Goal: Information Seeking & Learning: Learn about a topic

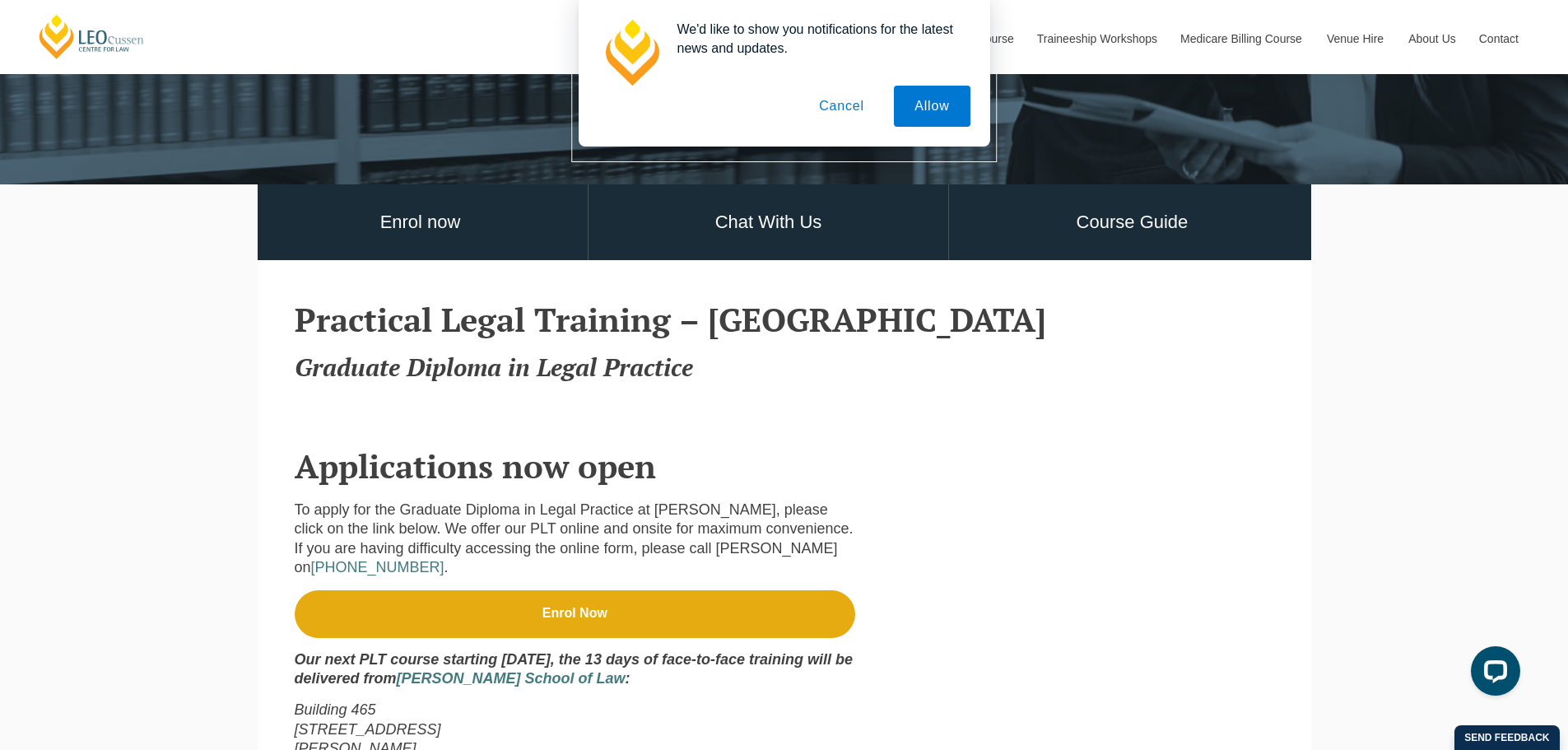
click at [840, 94] on button "Cancel" at bounding box center [842, 106] width 86 height 41
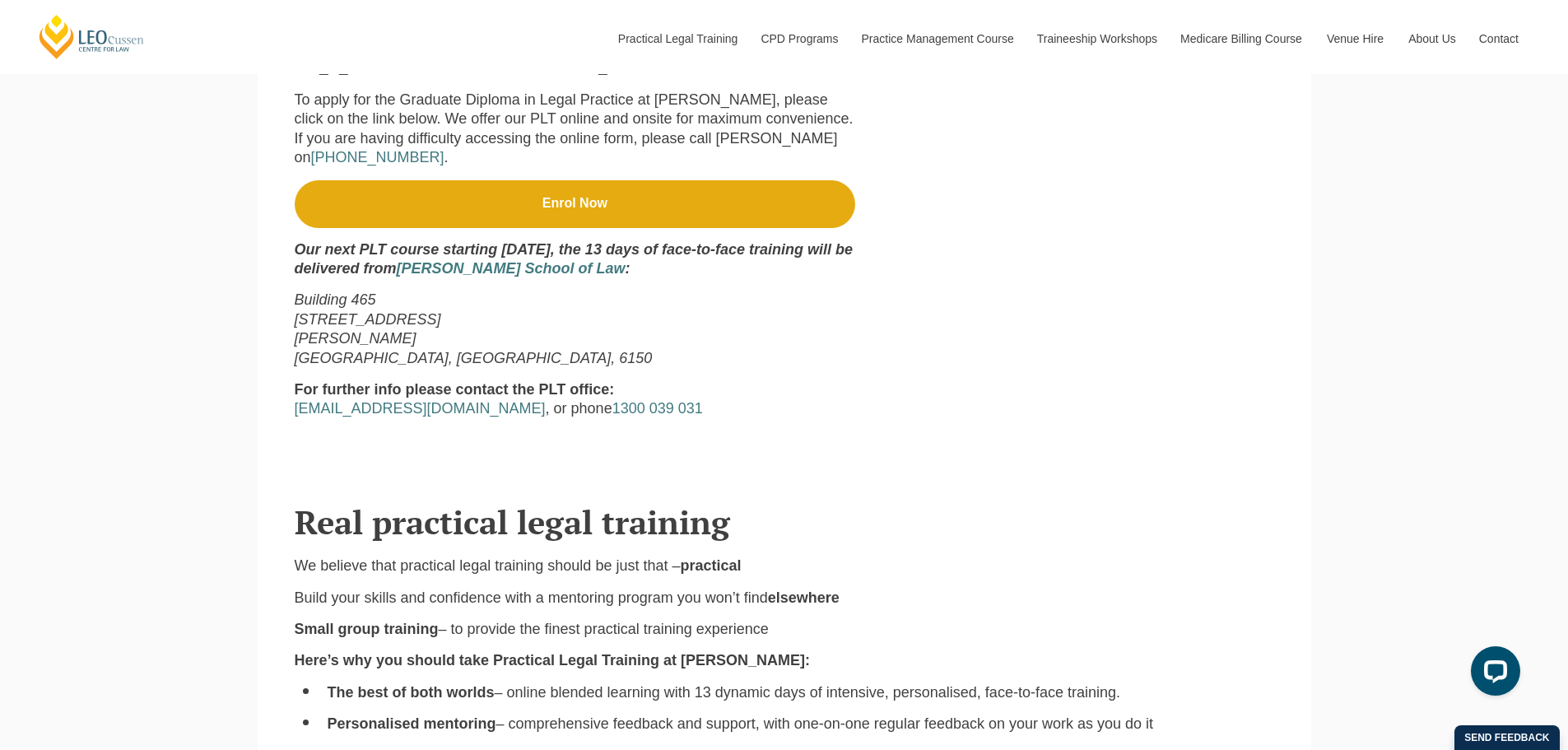
scroll to position [824, 0]
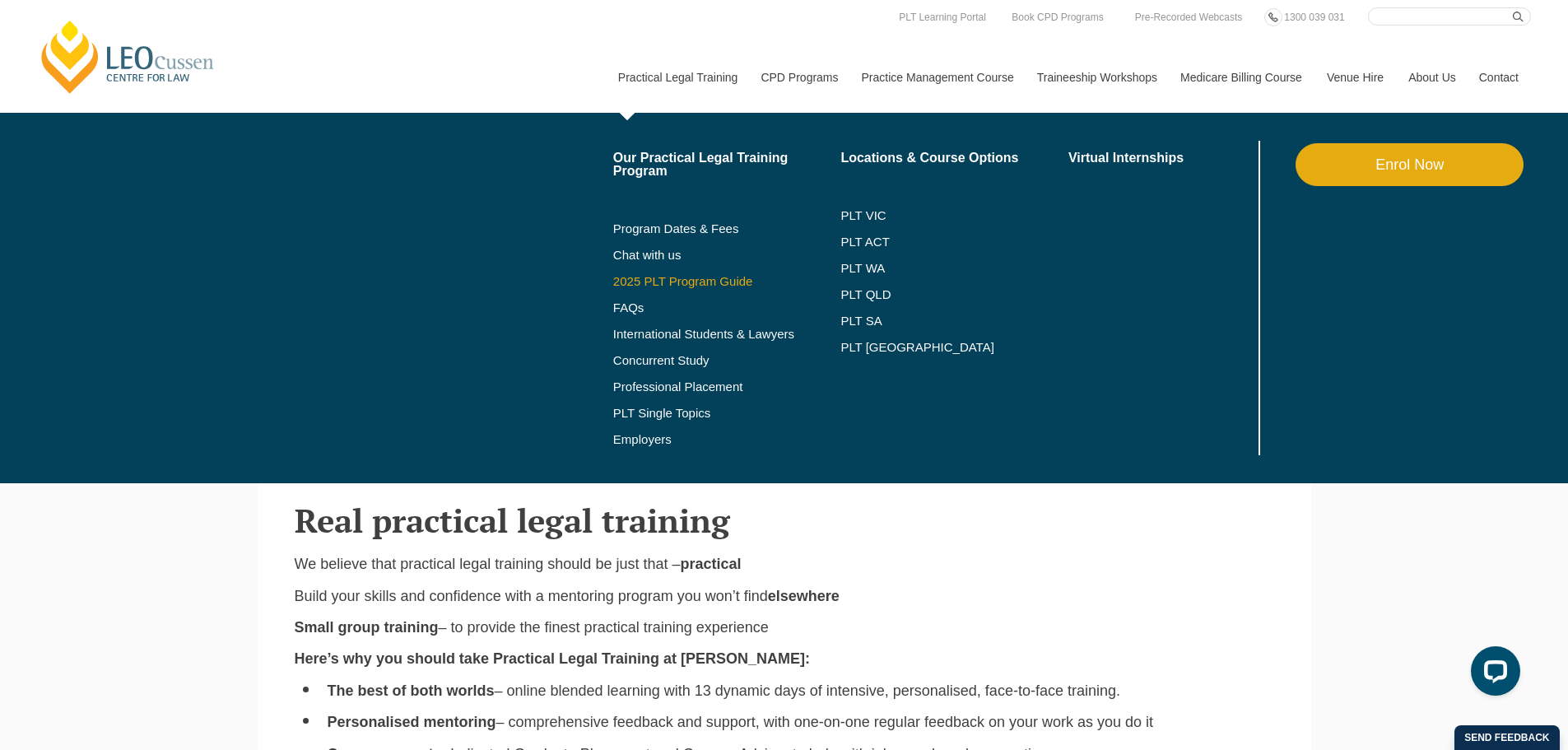
click at [707, 277] on link "2025 PLT Program Guide" at bounding box center [707, 281] width 187 height 13
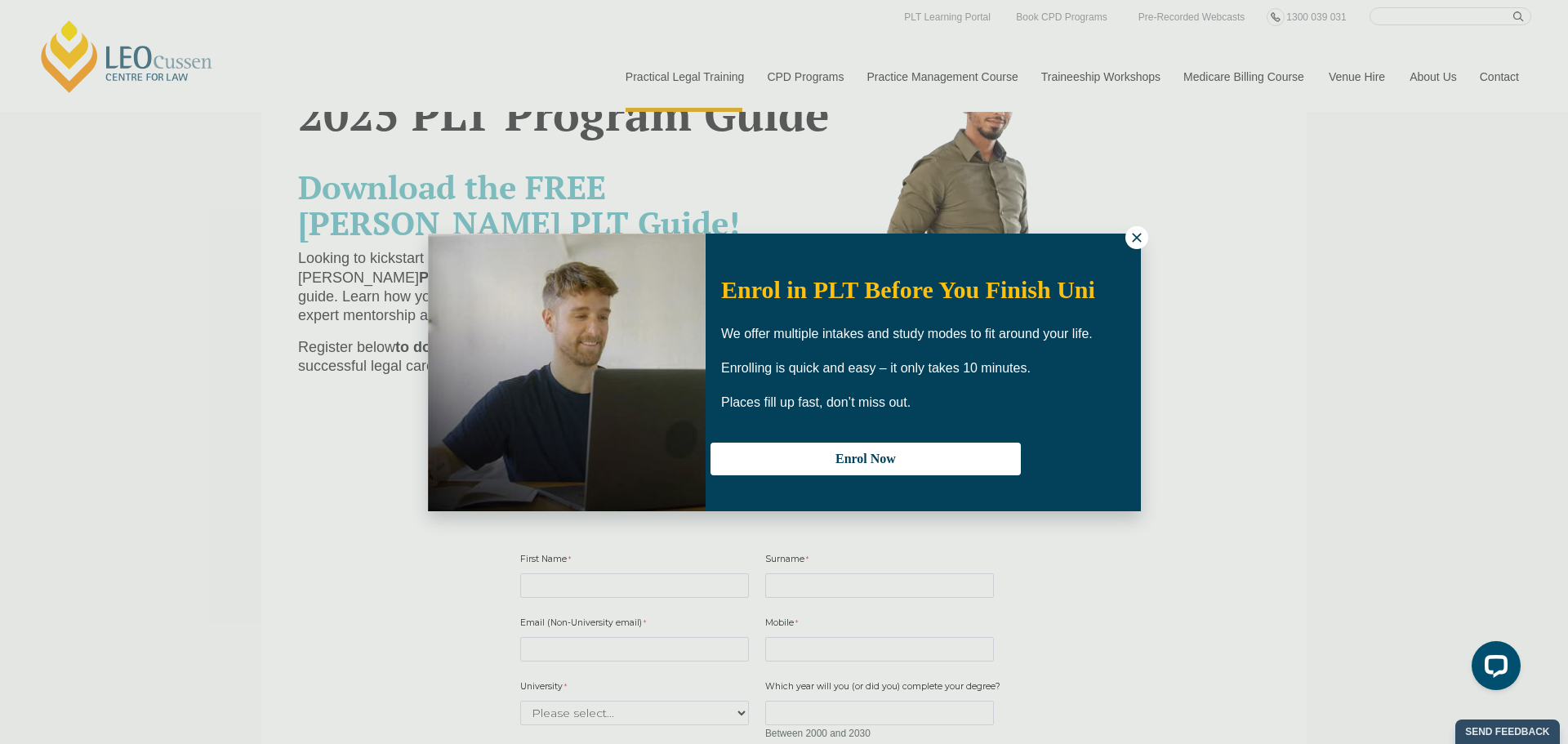
click at [1131, 239] on icon at bounding box center [1137, 237] width 15 height 15
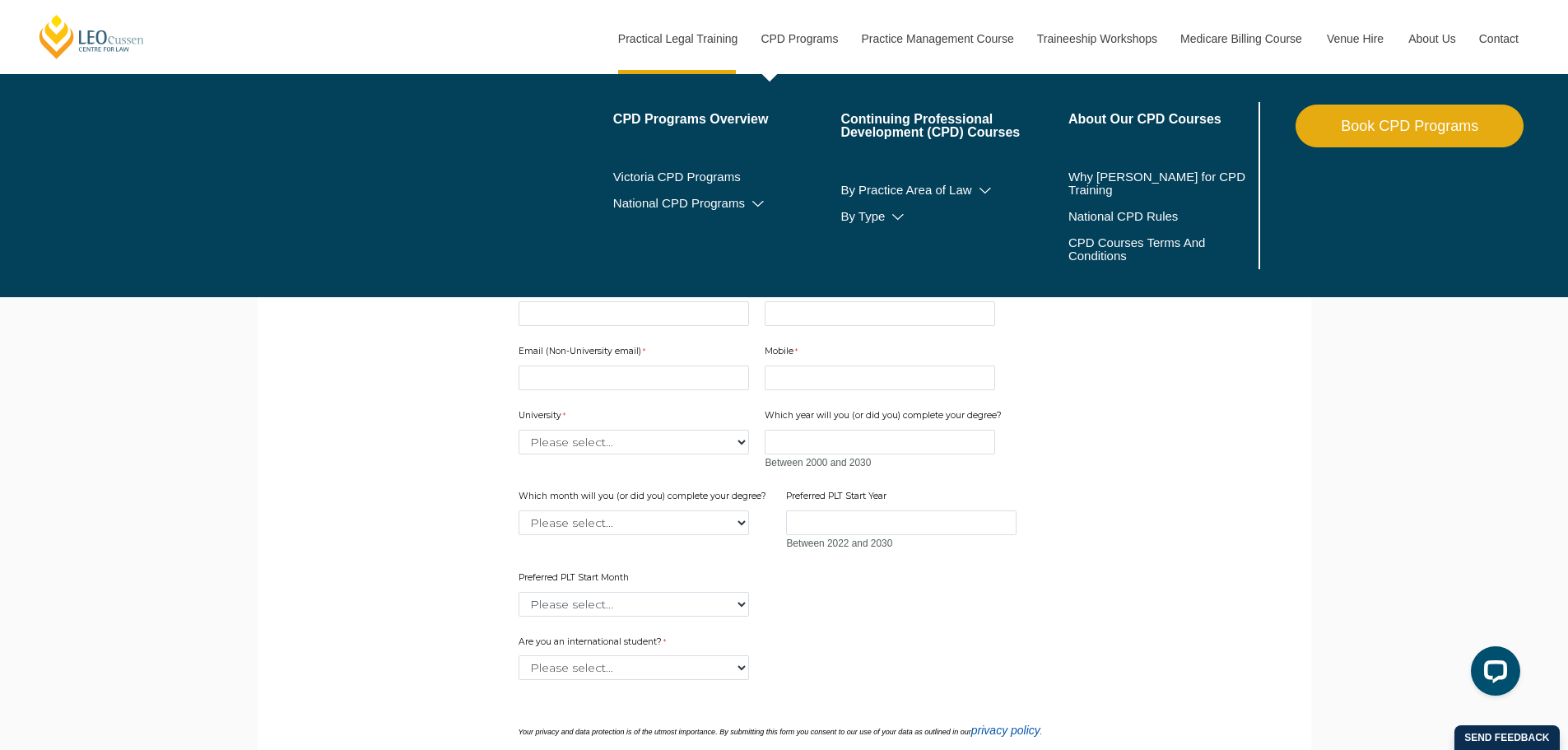
scroll to position [329, 0]
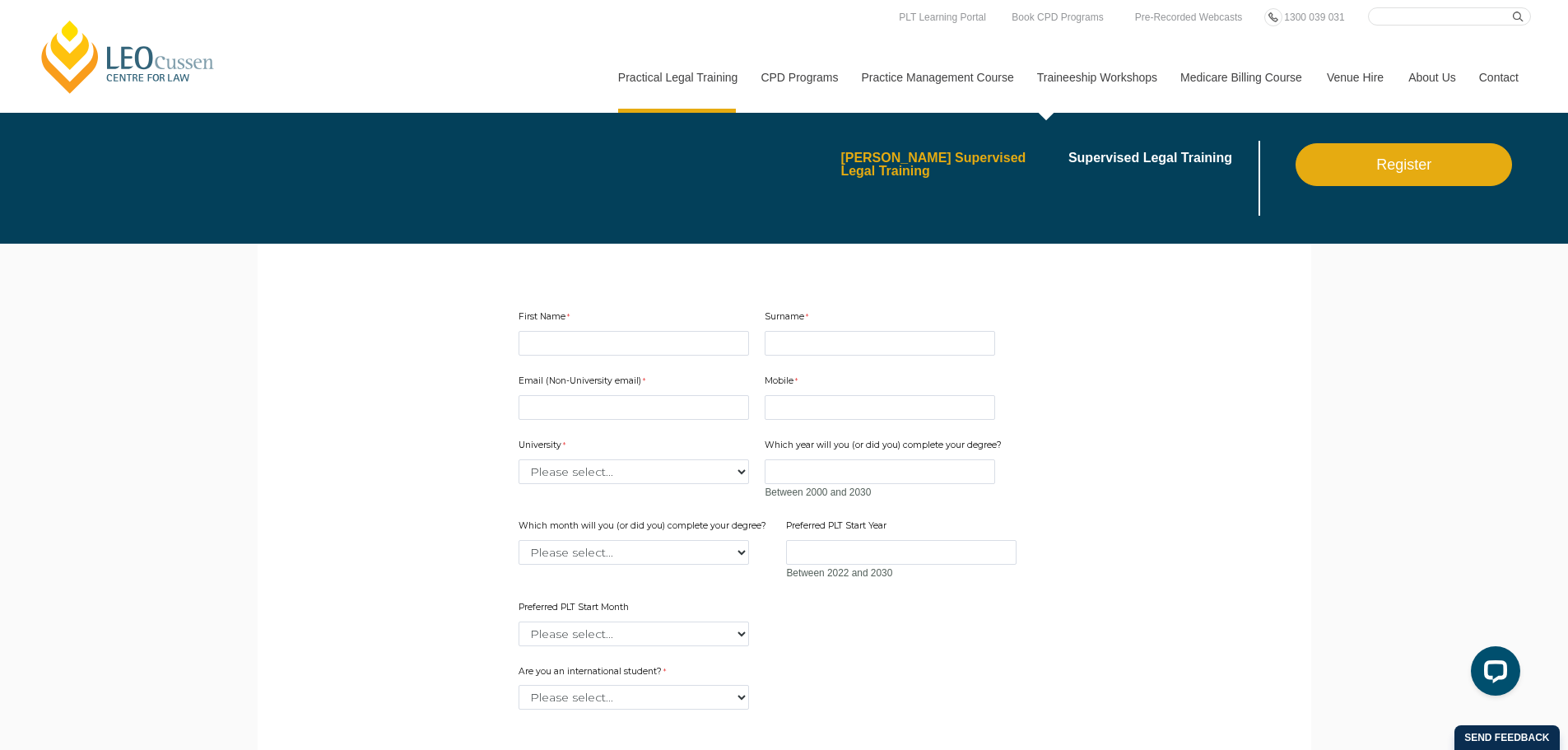
click at [941, 160] on link "[PERSON_NAME] Supervised Legal Training" at bounding box center [949, 165] width 217 height 26
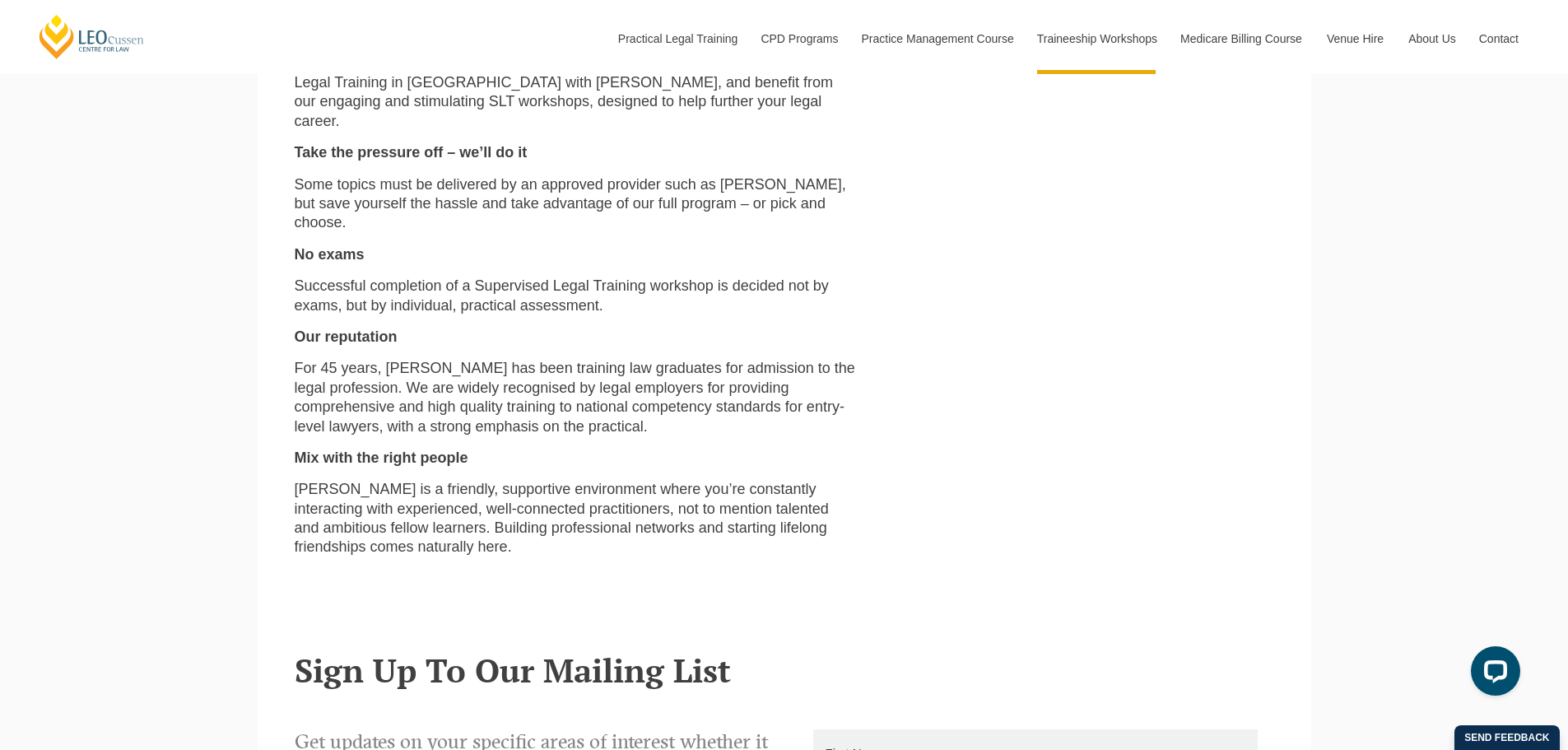
scroll to position [741, 0]
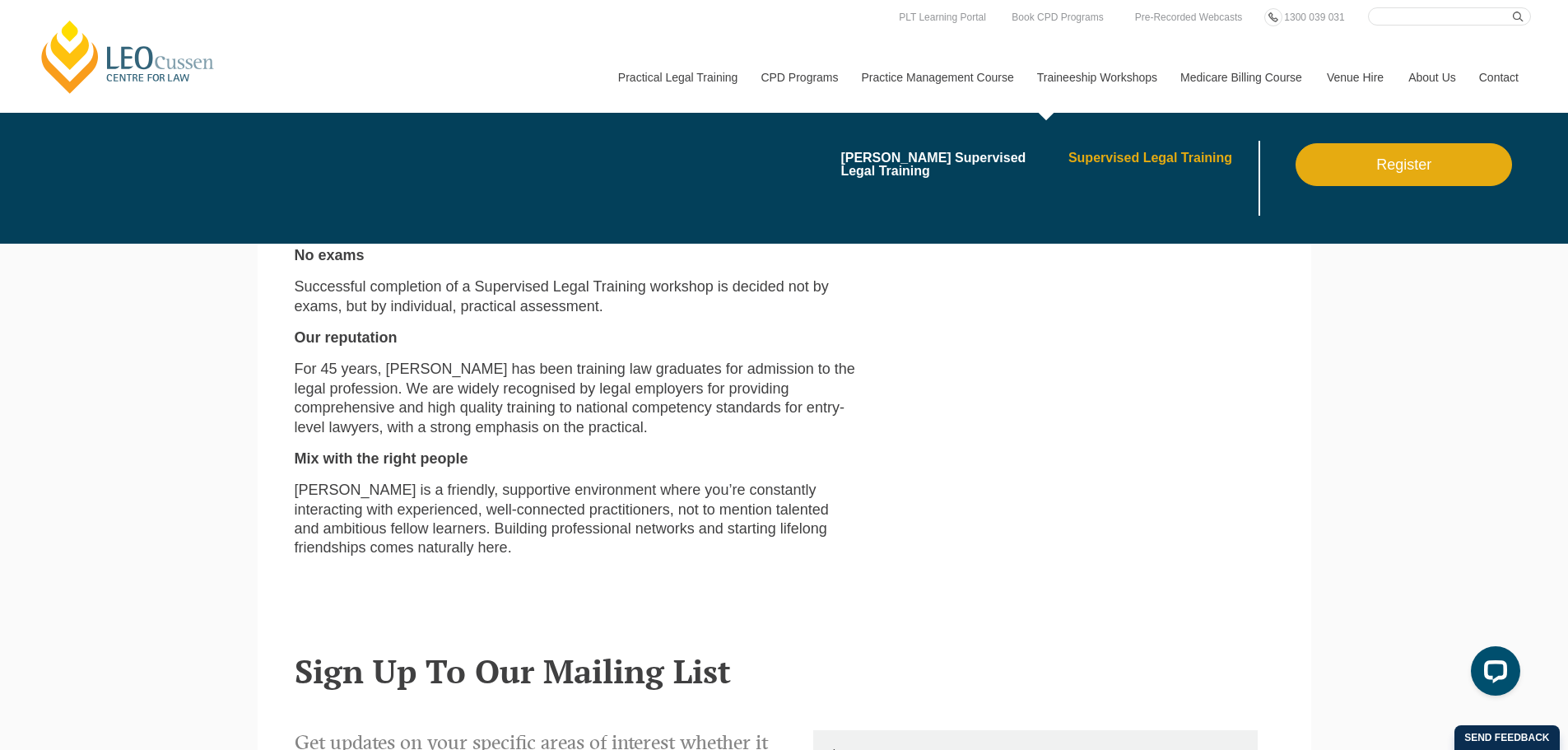
click at [1126, 160] on link "Supervised Legal Training" at bounding box center [1162, 158] width 187 height 13
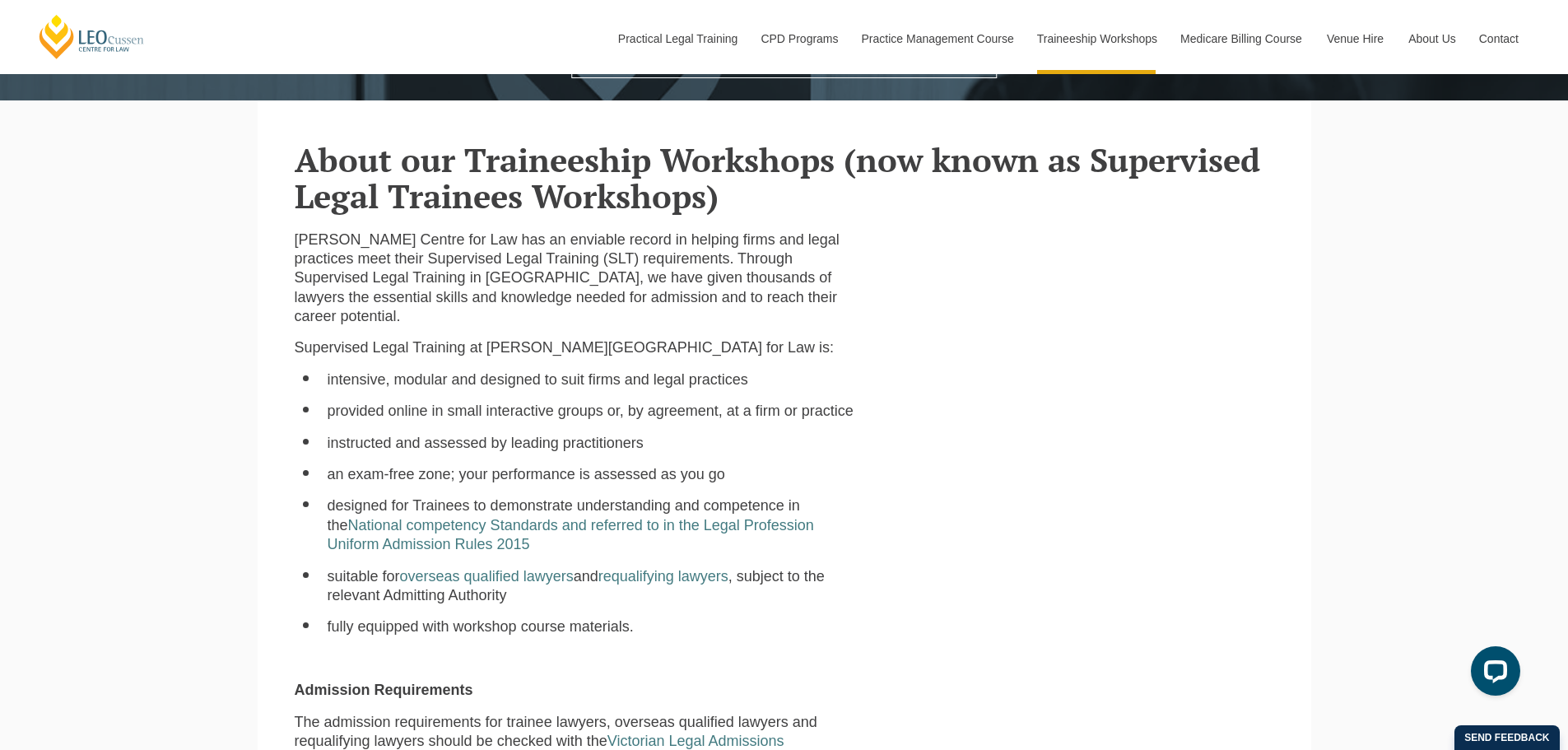
scroll to position [494, 0]
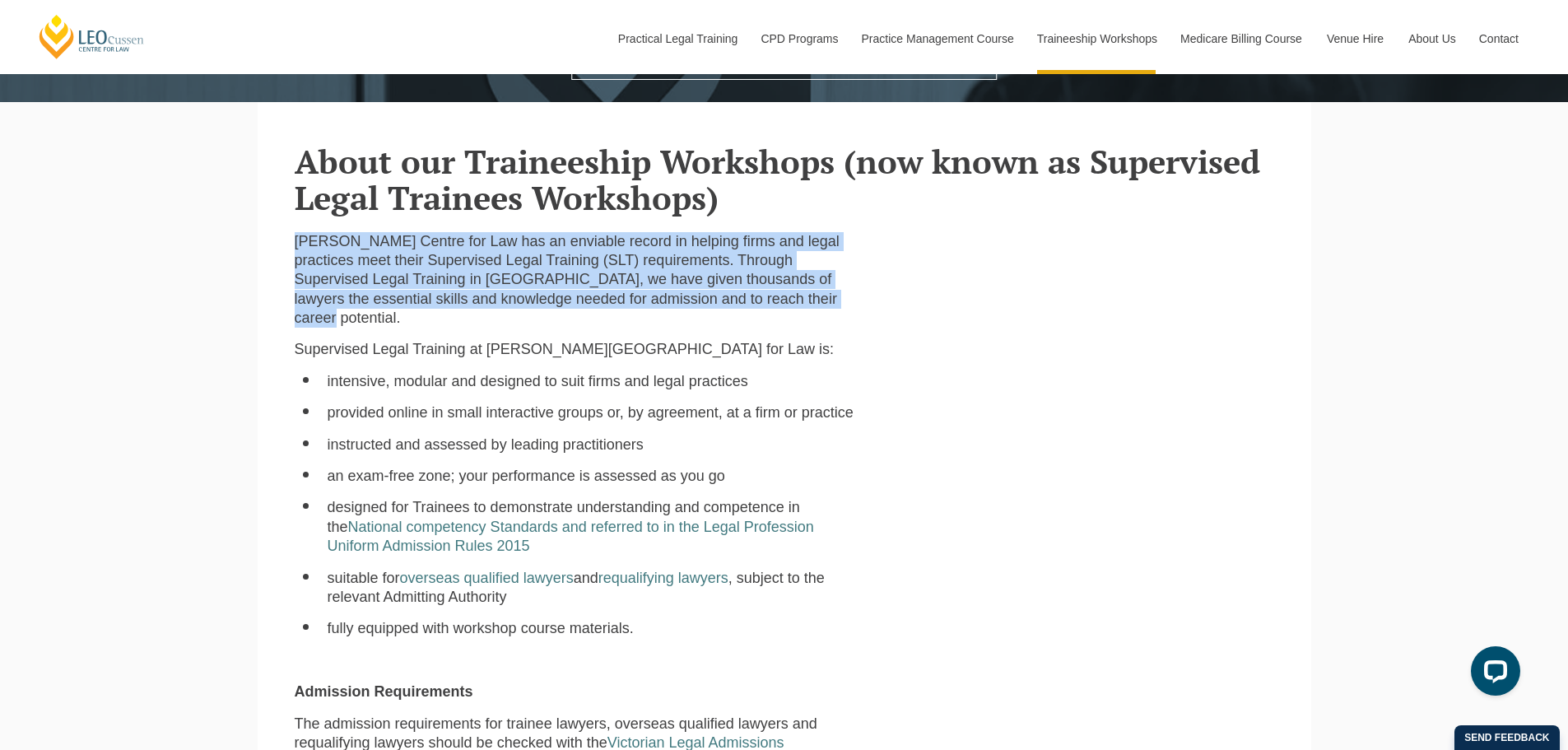
drag, startPoint x: 745, startPoint y: 213, endPoint x: 789, endPoint y: 326, distance: 121.3
click at [789, 326] on p "[PERSON_NAME] Centre for Law has an enviable record in helping firms and legal …" at bounding box center [575, 280] width 561 height 96
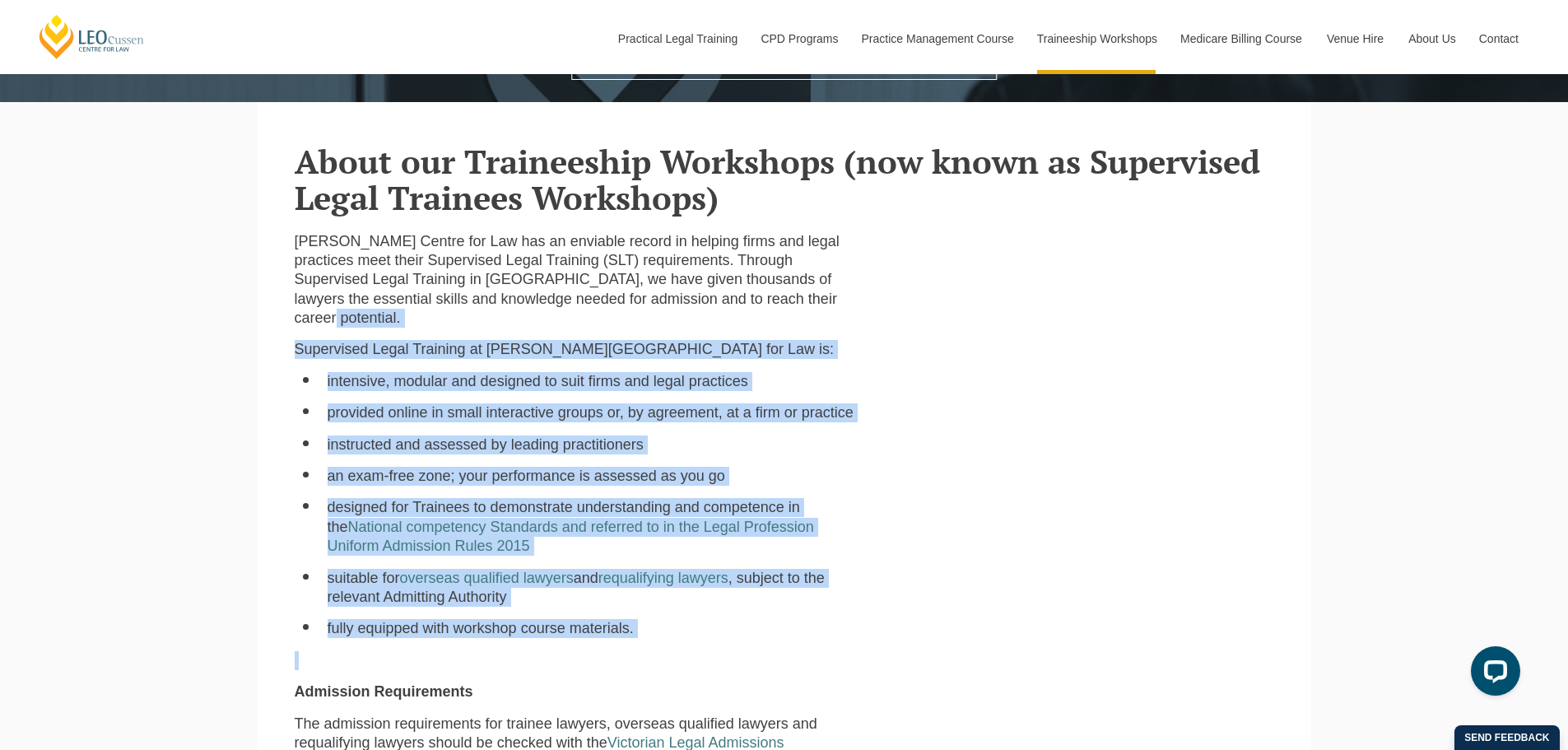
drag, startPoint x: 776, startPoint y: 320, endPoint x: 788, endPoint y: 648, distance: 328.2
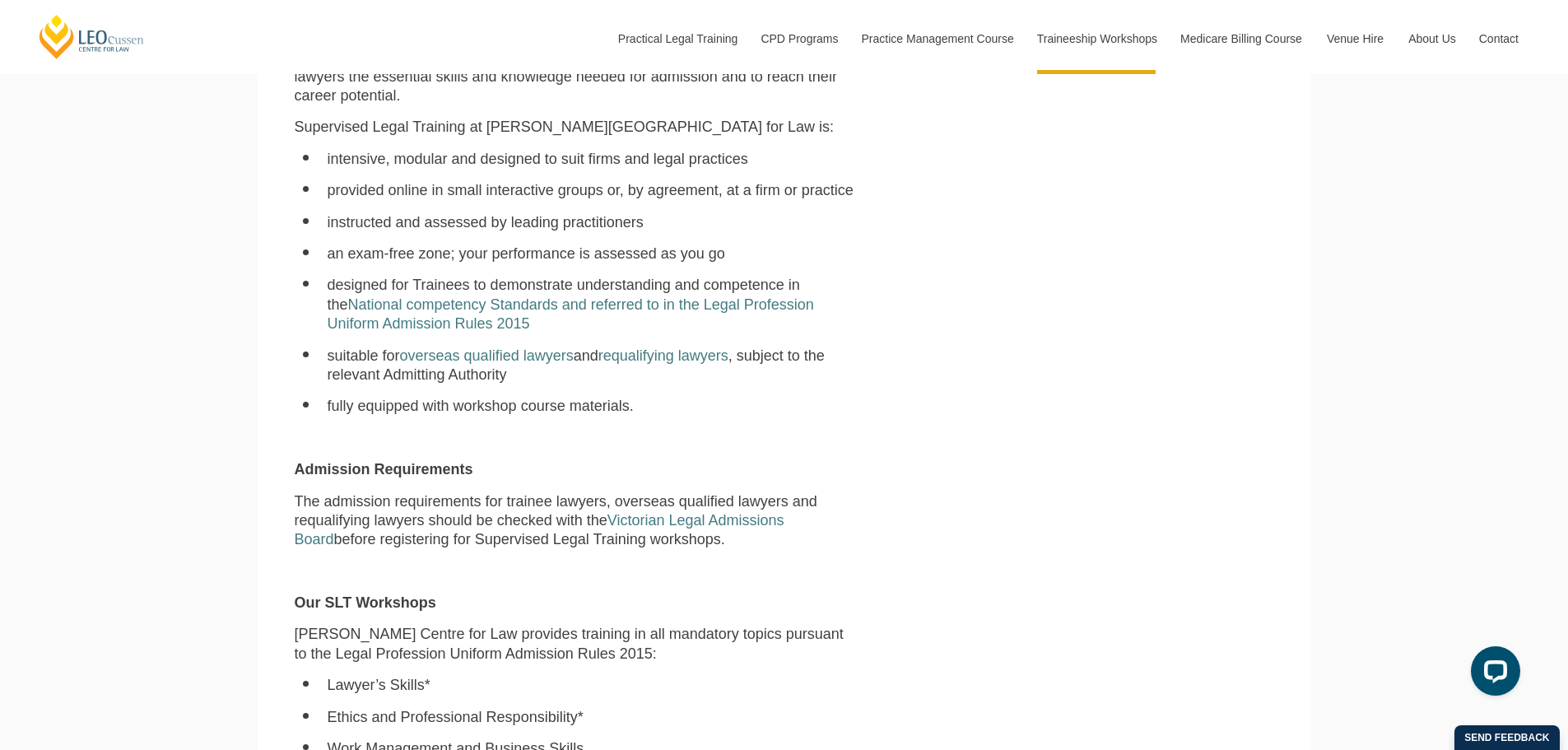
scroll to position [741, 0]
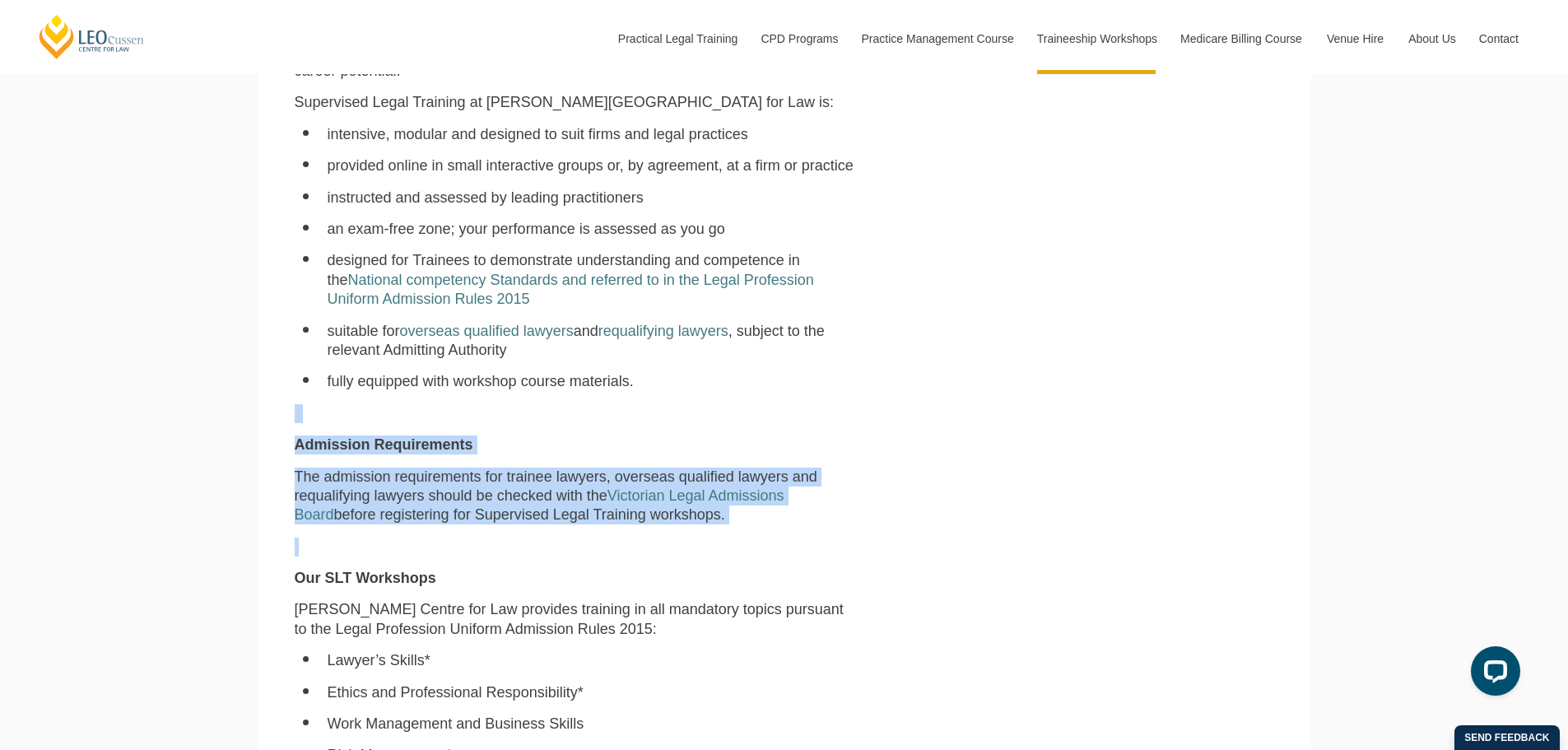
drag, startPoint x: 754, startPoint y: 390, endPoint x: 797, endPoint y: 559, distance: 174.4
click at [797, 559] on div "[PERSON_NAME] Centre for Law has an enviable record in helping firms and legal …" at bounding box center [575, 666] width 586 height 1363
click at [797, 556] on p at bounding box center [575, 547] width 561 height 19
drag, startPoint x: 800, startPoint y: 465, endPoint x: 804, endPoint y: 385, distance: 80.1
click at [804, 385] on div "[PERSON_NAME] Centre for Law has an enviable record in helping firms and legal …" at bounding box center [575, 666] width 586 height 1363
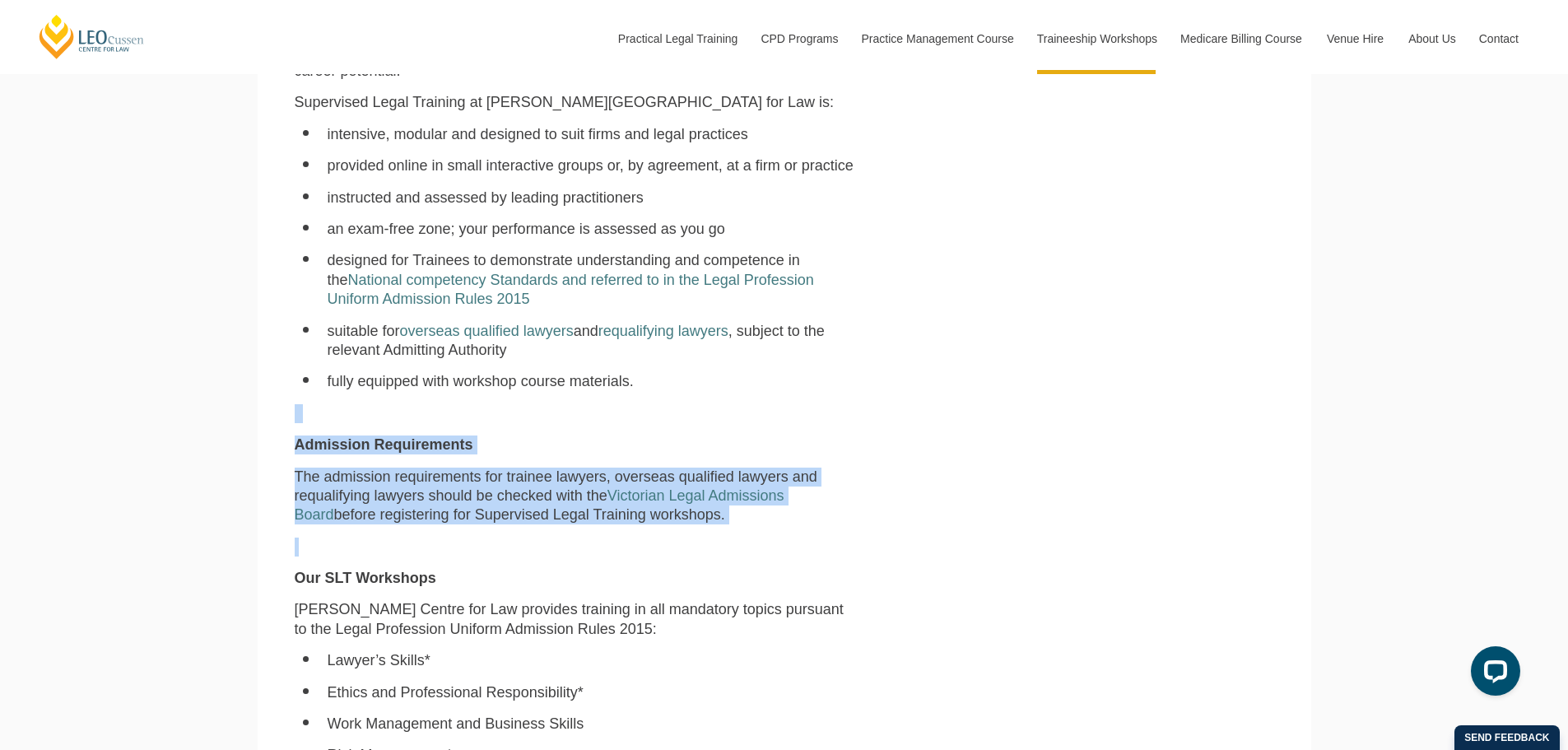
click at [804, 385] on li "fully equipped with workshop course materials." at bounding box center [592, 382] width 529 height 19
drag, startPoint x: 804, startPoint y: 385, endPoint x: 784, endPoint y: 565, distance: 181.1
click at [784, 565] on div "[PERSON_NAME] Centre for Law has an enviable record in helping firms and legal …" at bounding box center [575, 666] width 586 height 1363
click at [784, 563] on div "[PERSON_NAME] Centre for Law has an enviable record in helping firms and legal …" at bounding box center [575, 666] width 586 height 1363
drag, startPoint x: 773, startPoint y: 538, endPoint x: 768, endPoint y: 387, distance: 151.1
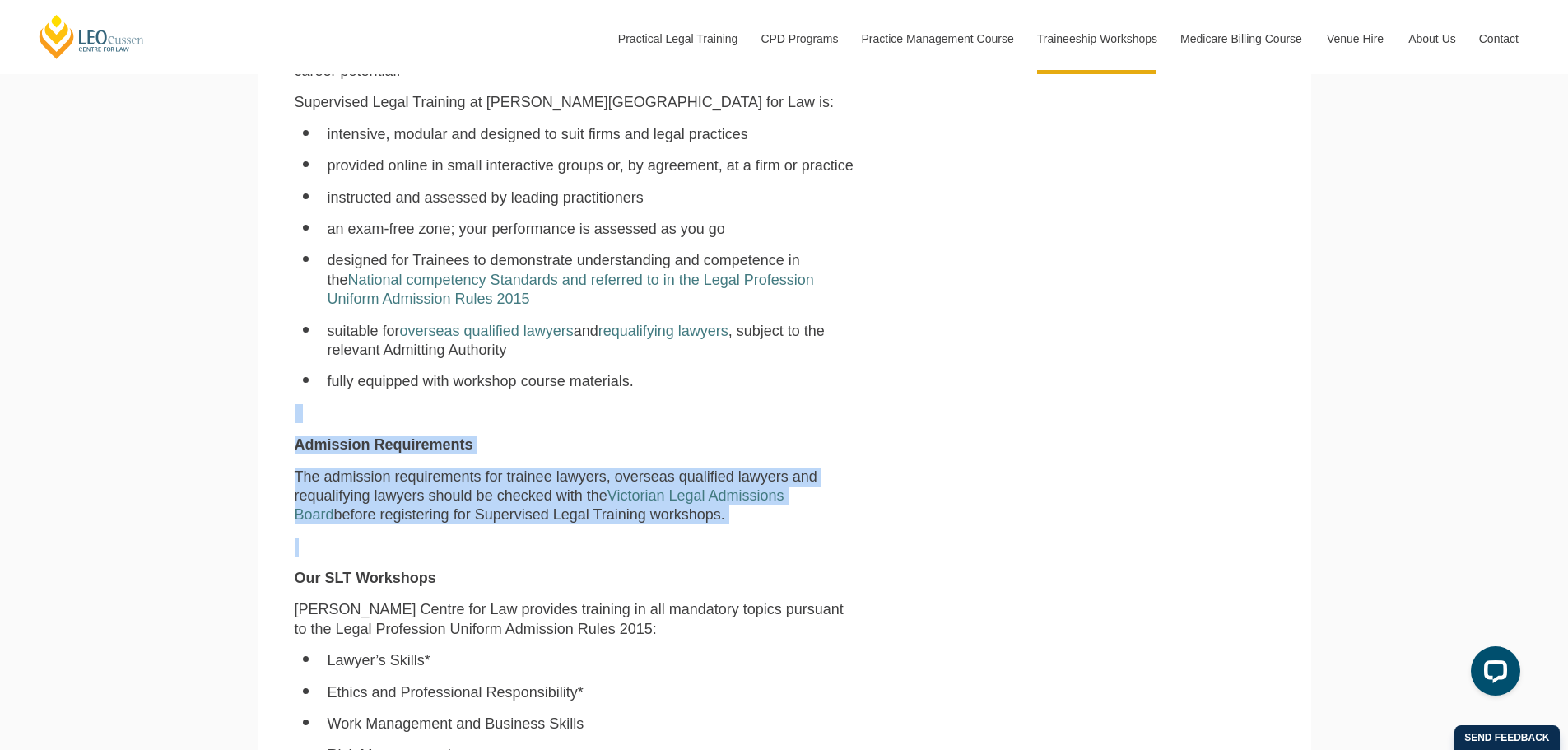
click at [768, 387] on div "[PERSON_NAME] Centre for Law has an enviable record in helping firms and legal …" at bounding box center [575, 666] width 586 height 1363
click at [768, 387] on li "fully equipped with workshop course materials." at bounding box center [592, 382] width 529 height 19
drag, startPoint x: 777, startPoint y: 386, endPoint x: 809, endPoint y: 531, distance: 148.5
click at [809, 531] on div "[PERSON_NAME] Centre for Law has an enviable record in helping firms and legal …" at bounding box center [575, 666] width 586 height 1363
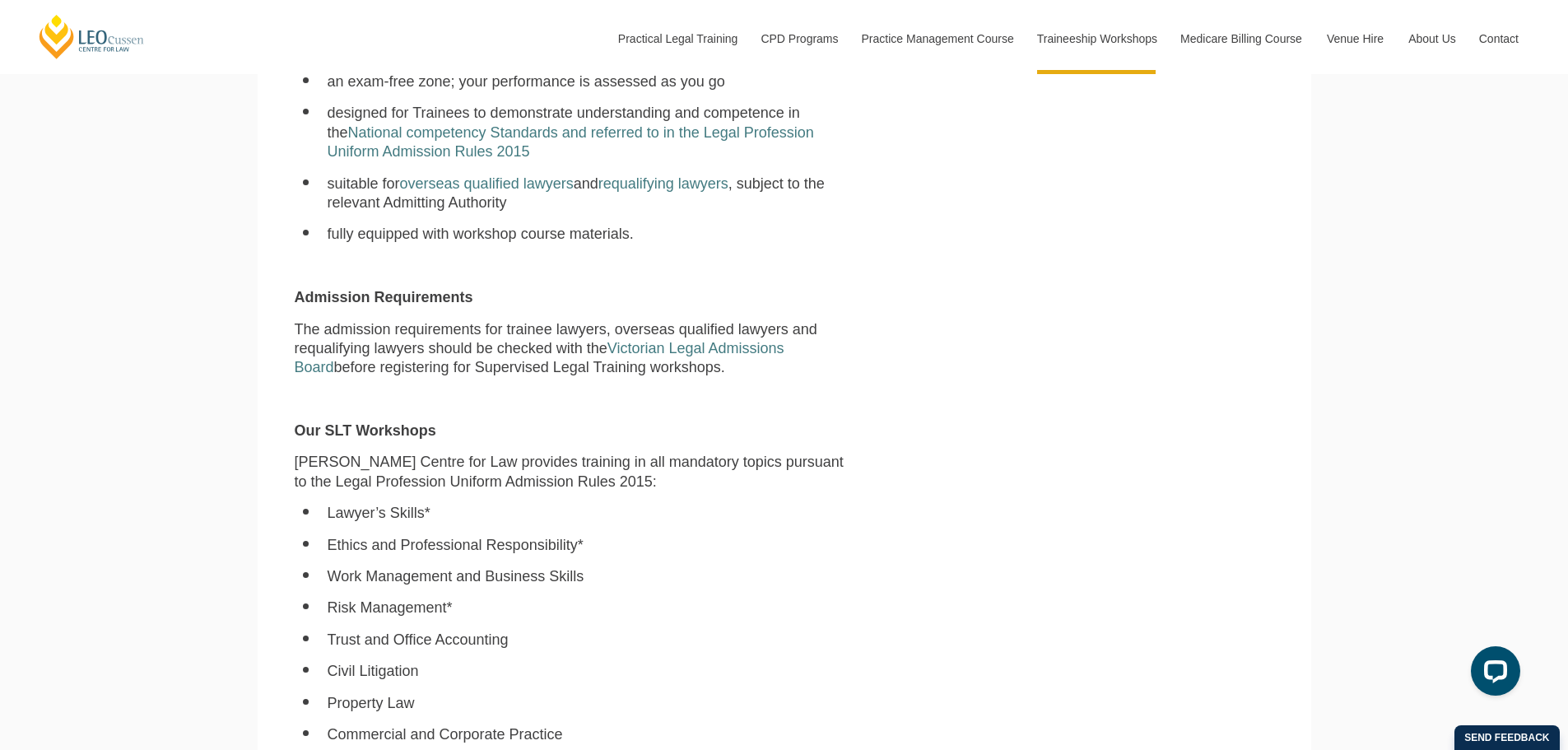
scroll to position [906, 0]
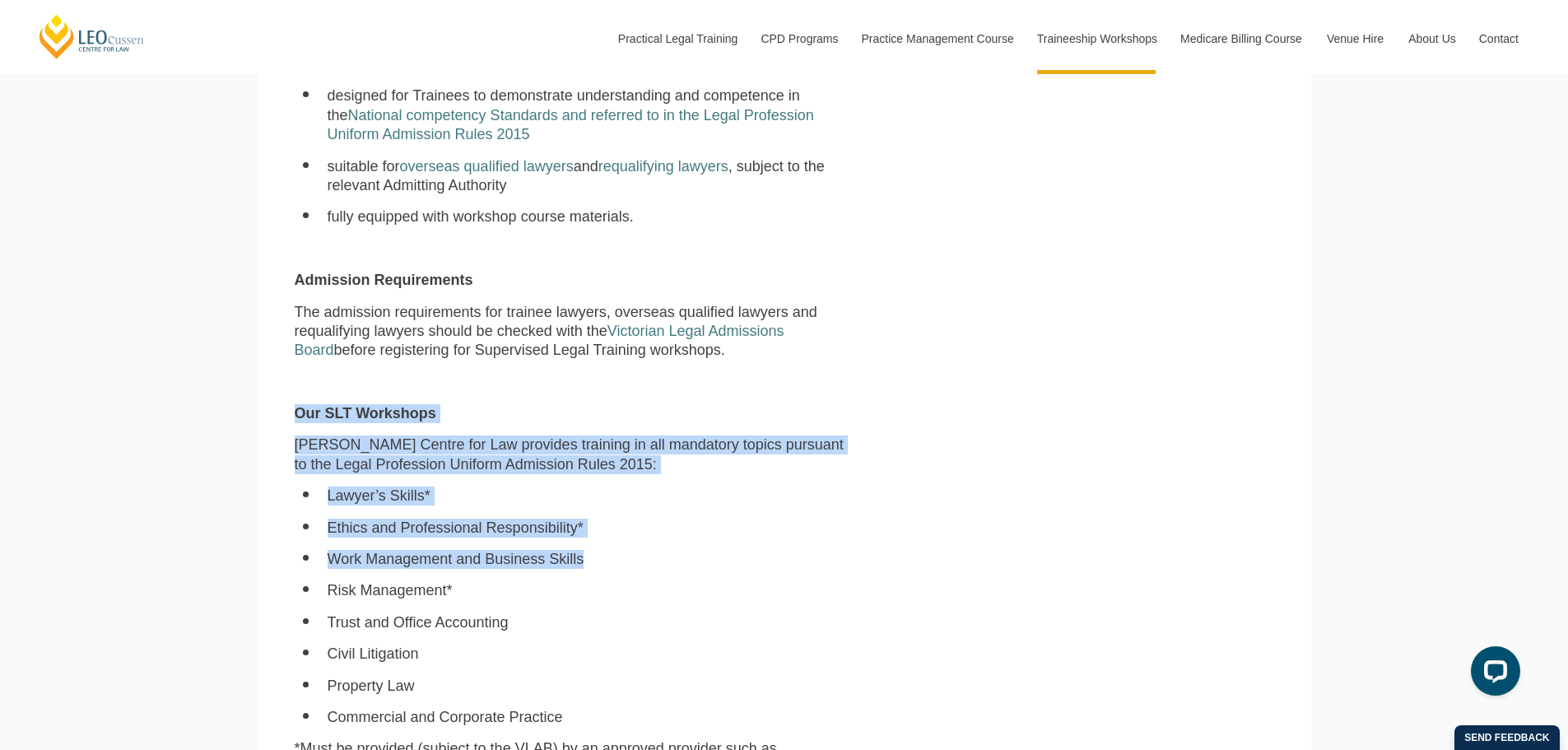
drag, startPoint x: 778, startPoint y: 369, endPoint x: 818, endPoint y: 593, distance: 227.5
click at [818, 591] on div "[PERSON_NAME] Centre for Law has an enviable record in helping firms and legal …" at bounding box center [575, 502] width 586 height 1363
click at [818, 592] on li "Risk Management*" at bounding box center [592, 590] width 529 height 19
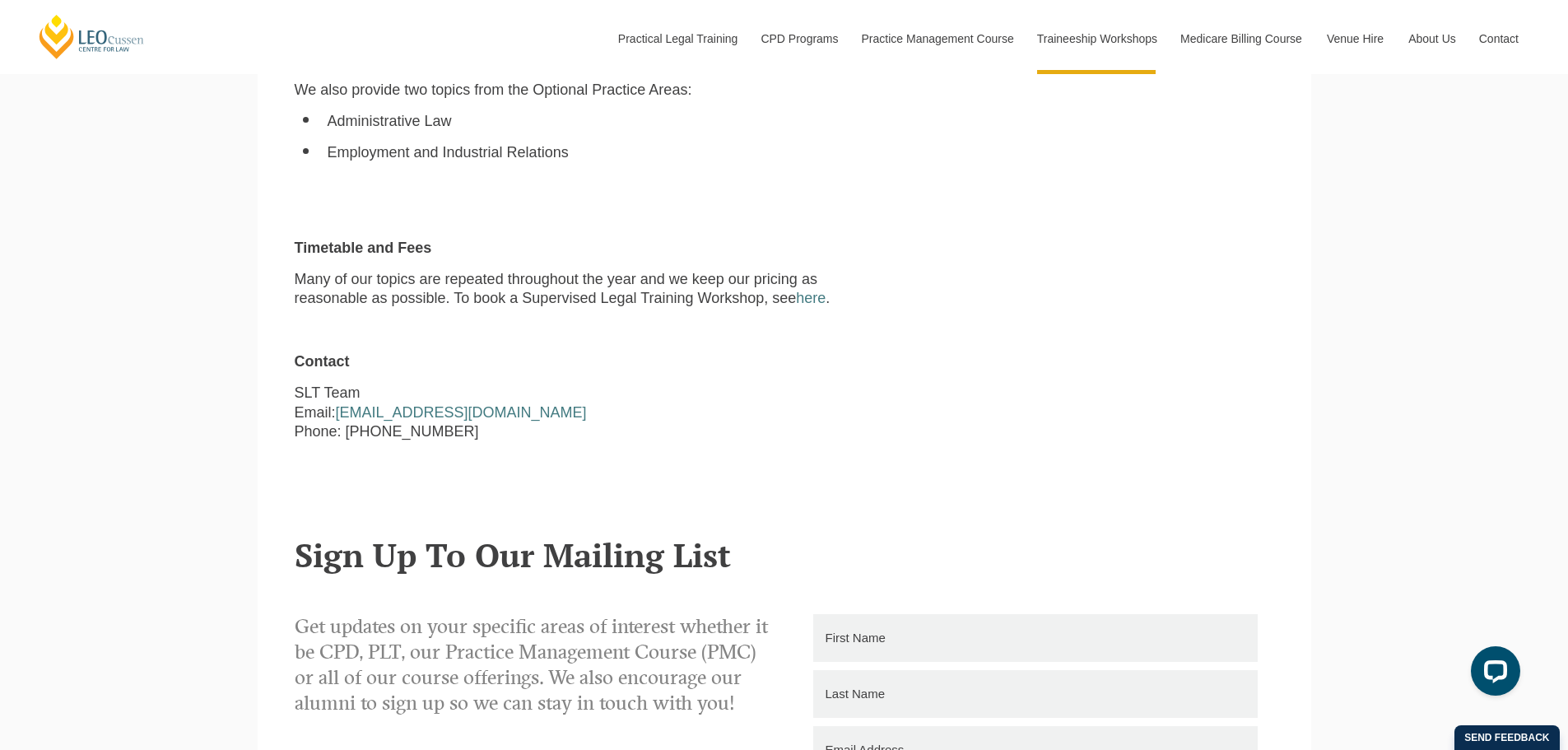
scroll to position [1647, 0]
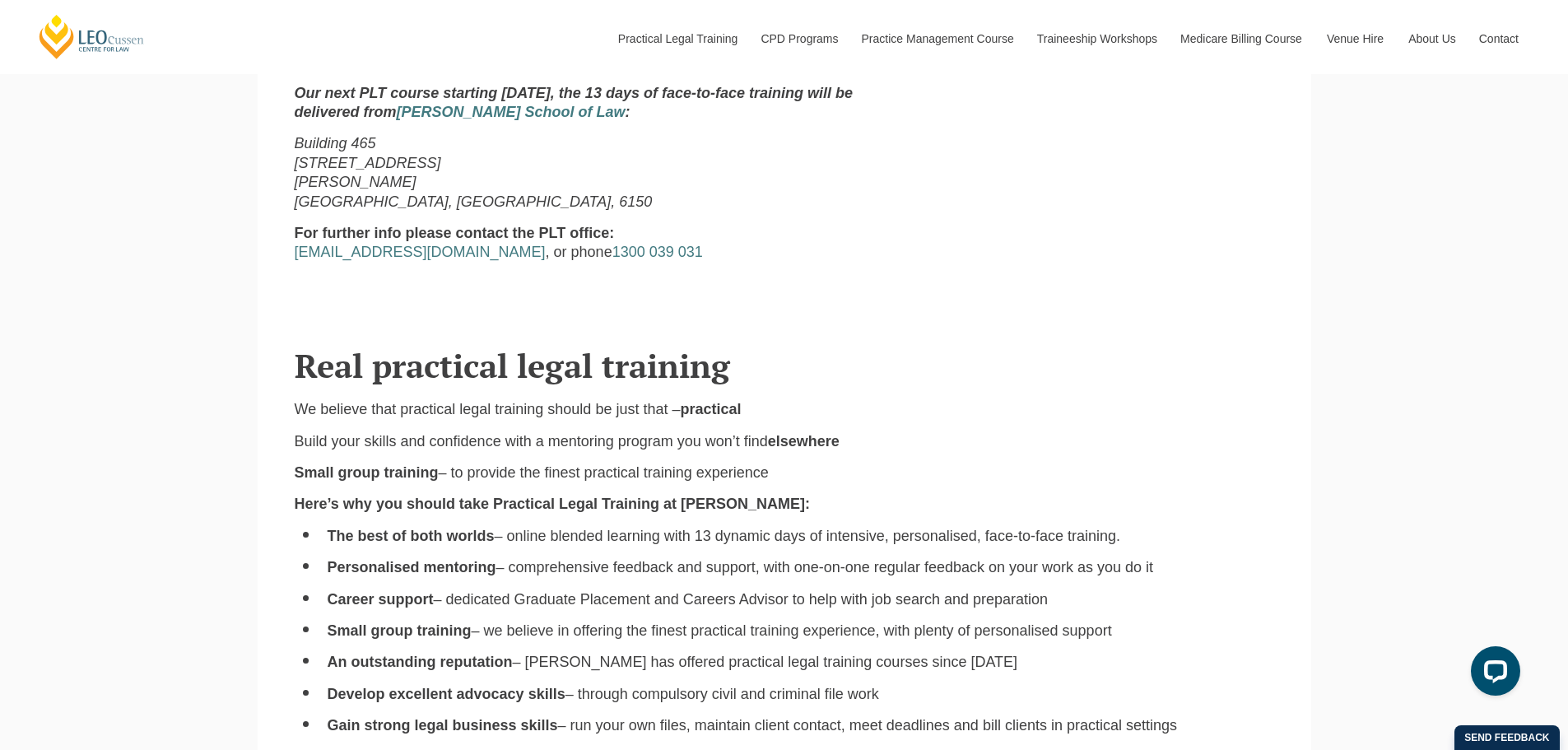
scroll to position [988, 0]
